Goal: Information Seeking & Learning: Learn about a topic

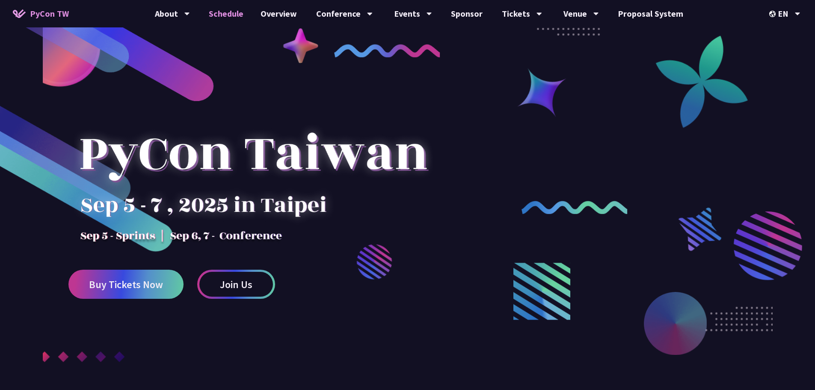
click at [240, 18] on link "Schedule" at bounding box center [226, 13] width 52 height 27
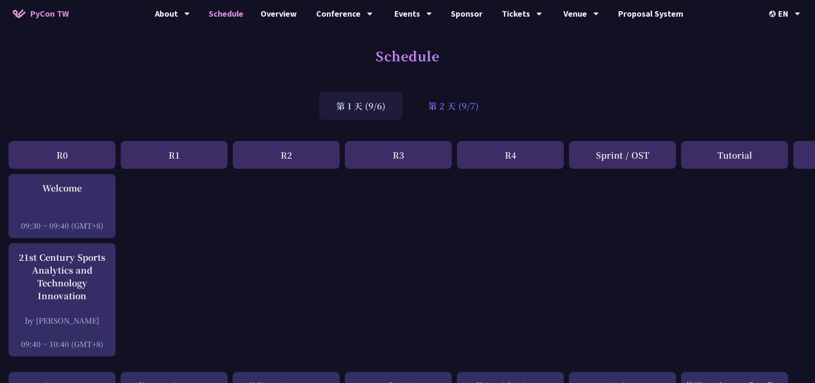
click at [471, 101] on div "第 2 天 (9/7)" at bounding box center [453, 106] width 85 height 28
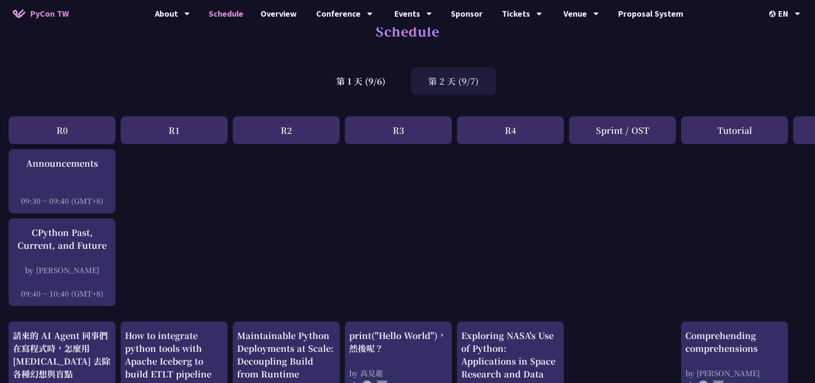
scroll to position [24, 0]
click at [372, 89] on div "第 1 天 (9/6)" at bounding box center [360, 82] width 83 height 28
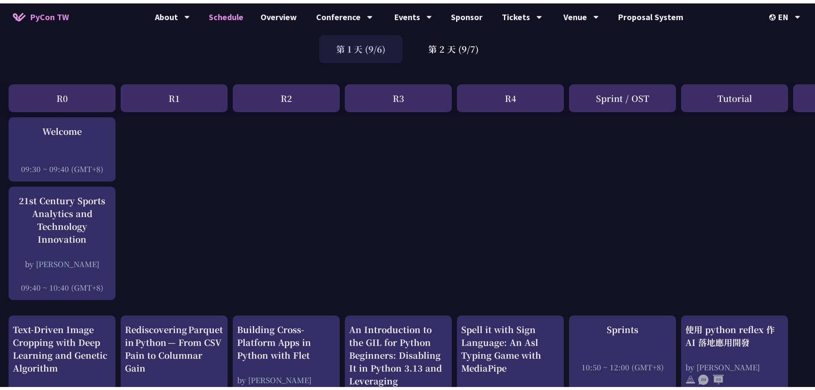
scroll to position [81, 0]
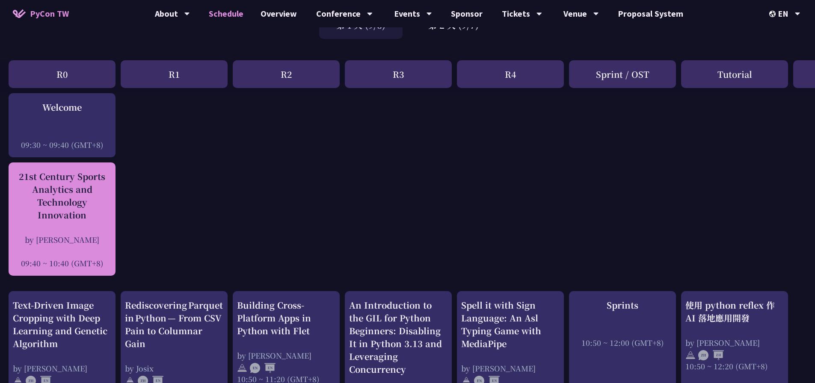
click at [39, 202] on div "21st Century Sports Analytics and Technology Innovation" at bounding box center [62, 195] width 98 height 51
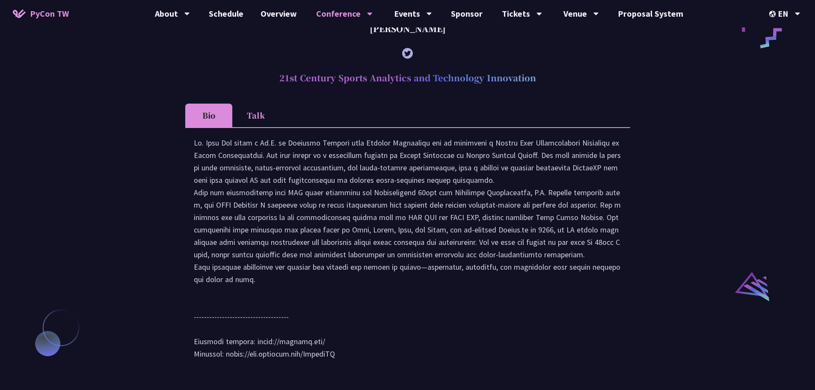
scroll to position [796, 0]
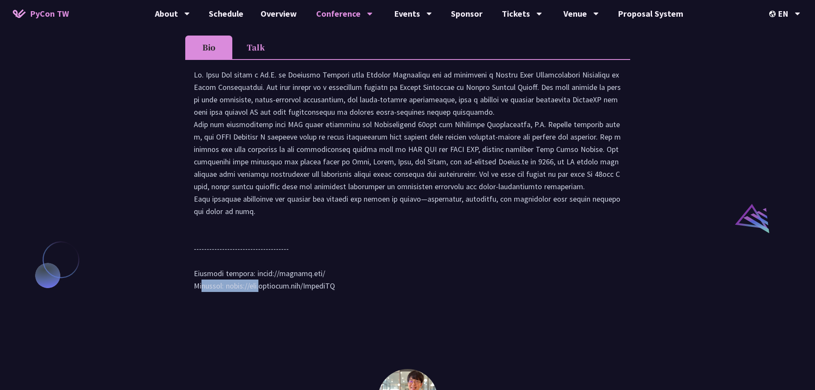
drag, startPoint x: 254, startPoint y: 298, endPoint x: 319, endPoint y: 298, distance: 65.9
click at [319, 298] on div at bounding box center [408, 184] width 428 height 232
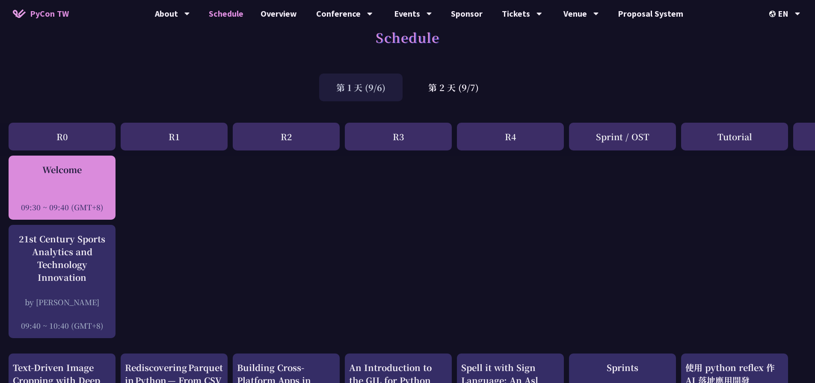
scroll to position [61, 0]
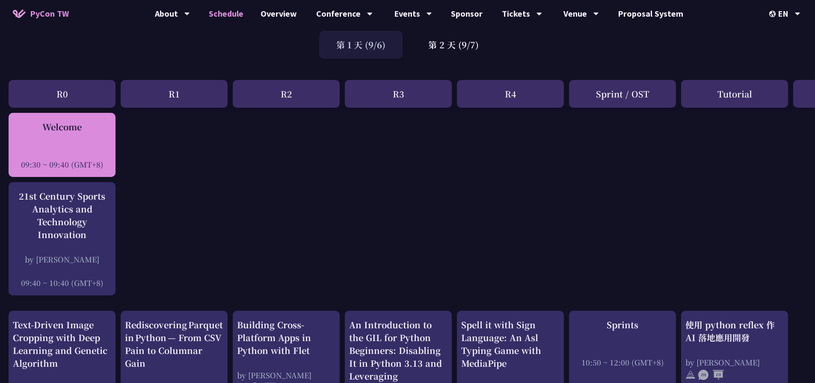
click at [62, 146] on div at bounding box center [62, 152] width 98 height 13
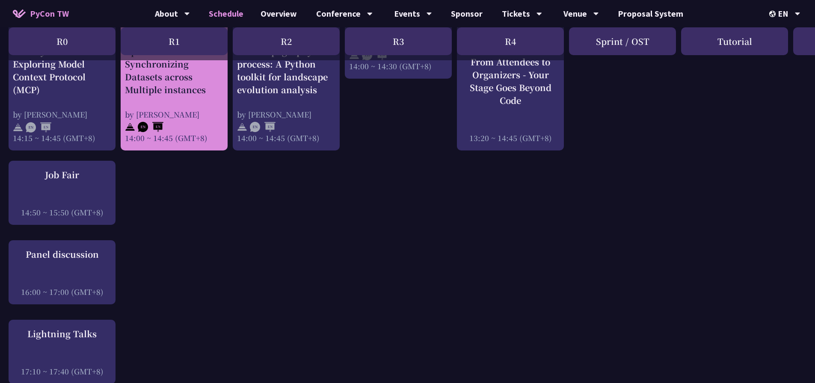
scroll to position [912, 0]
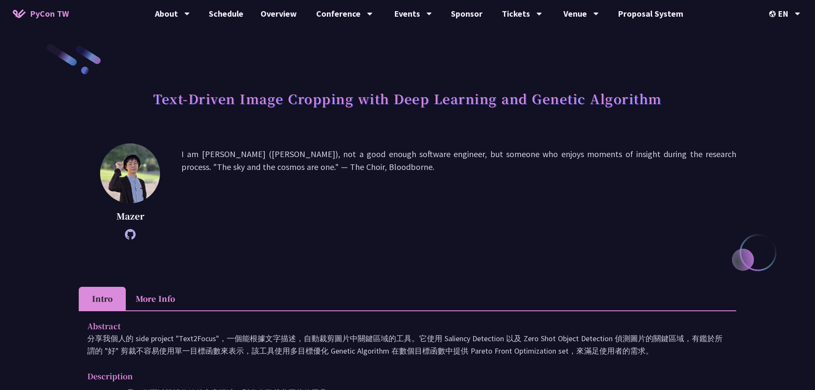
scroll to position [56, 0]
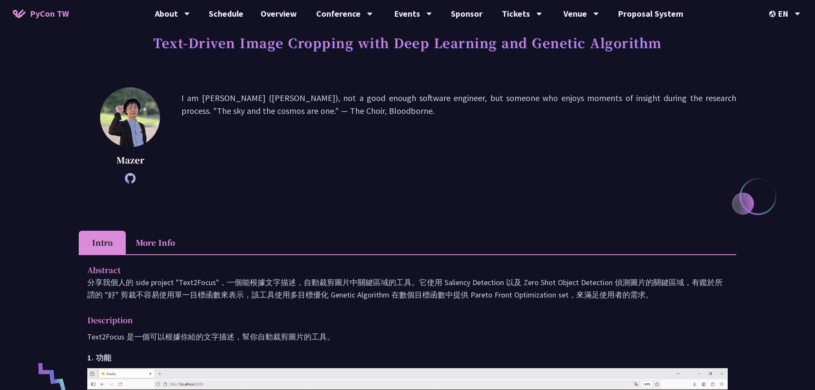
click at [146, 239] on li "More Info" at bounding box center [155, 243] width 59 height 24
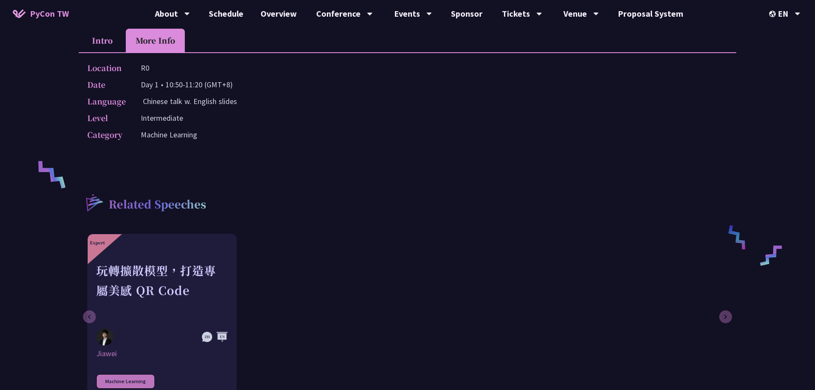
scroll to position [331, 0]
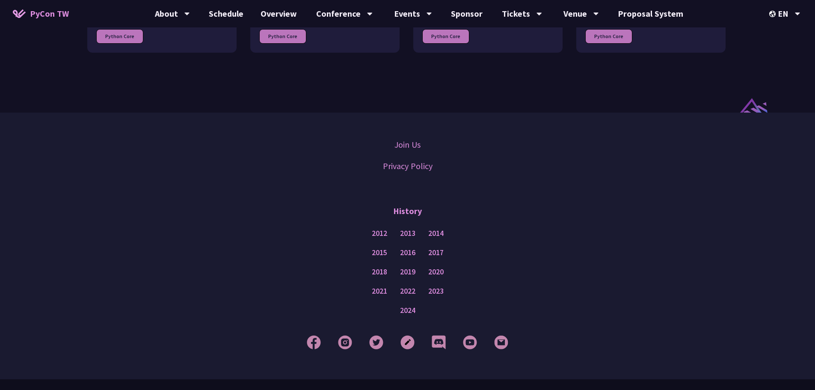
scroll to position [668, 0]
